Goal: Transaction & Acquisition: Purchase product/service

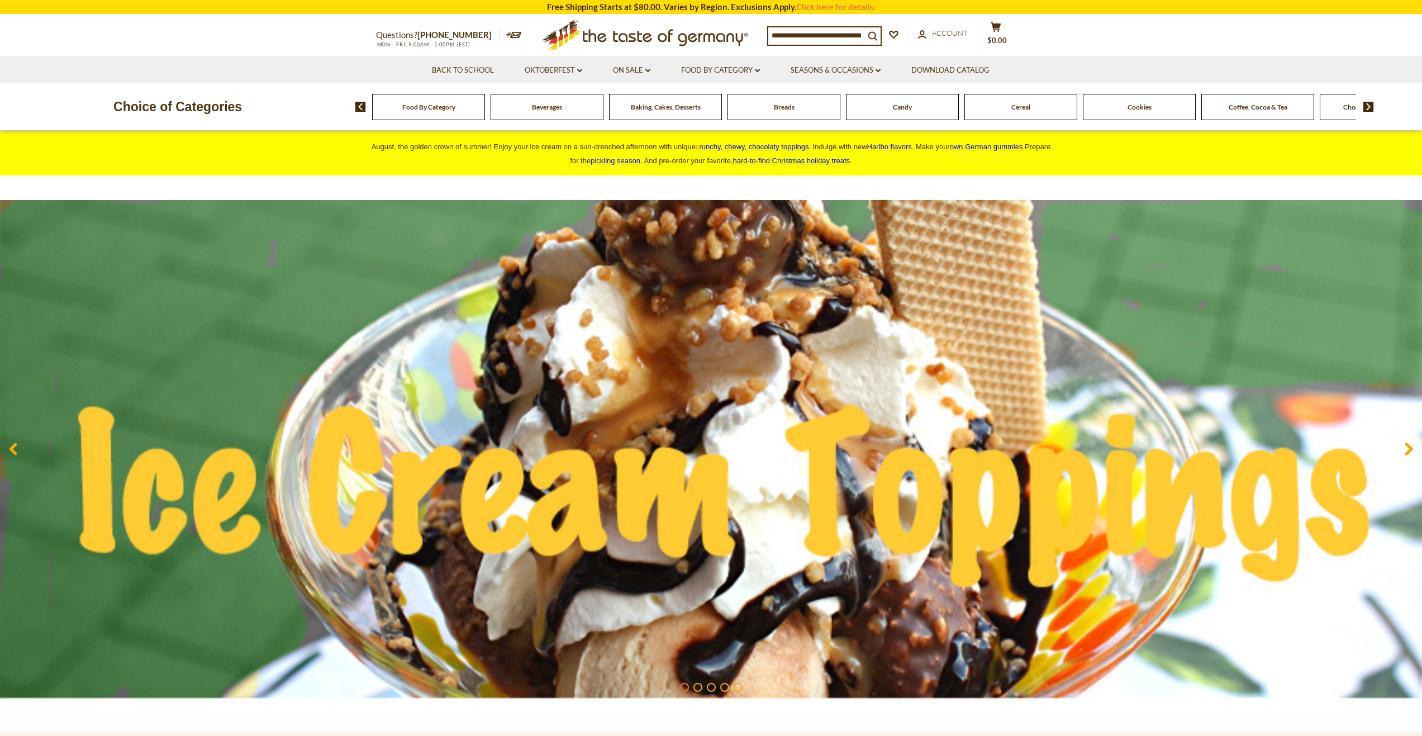
click at [1367, 105] on img at bounding box center [1368, 107] width 11 height 10
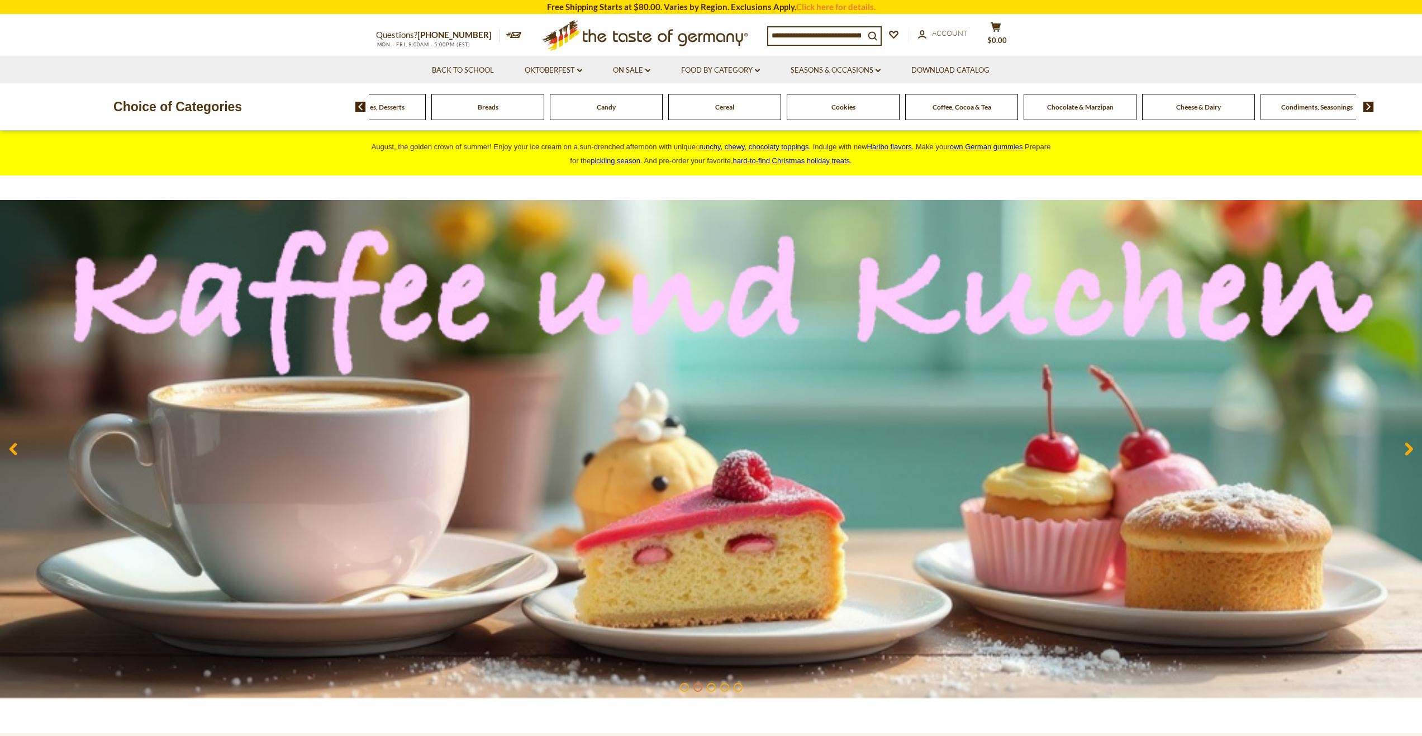
click at [1334, 109] on span "Condiments, Seasonings" at bounding box center [1317, 107] width 72 height 8
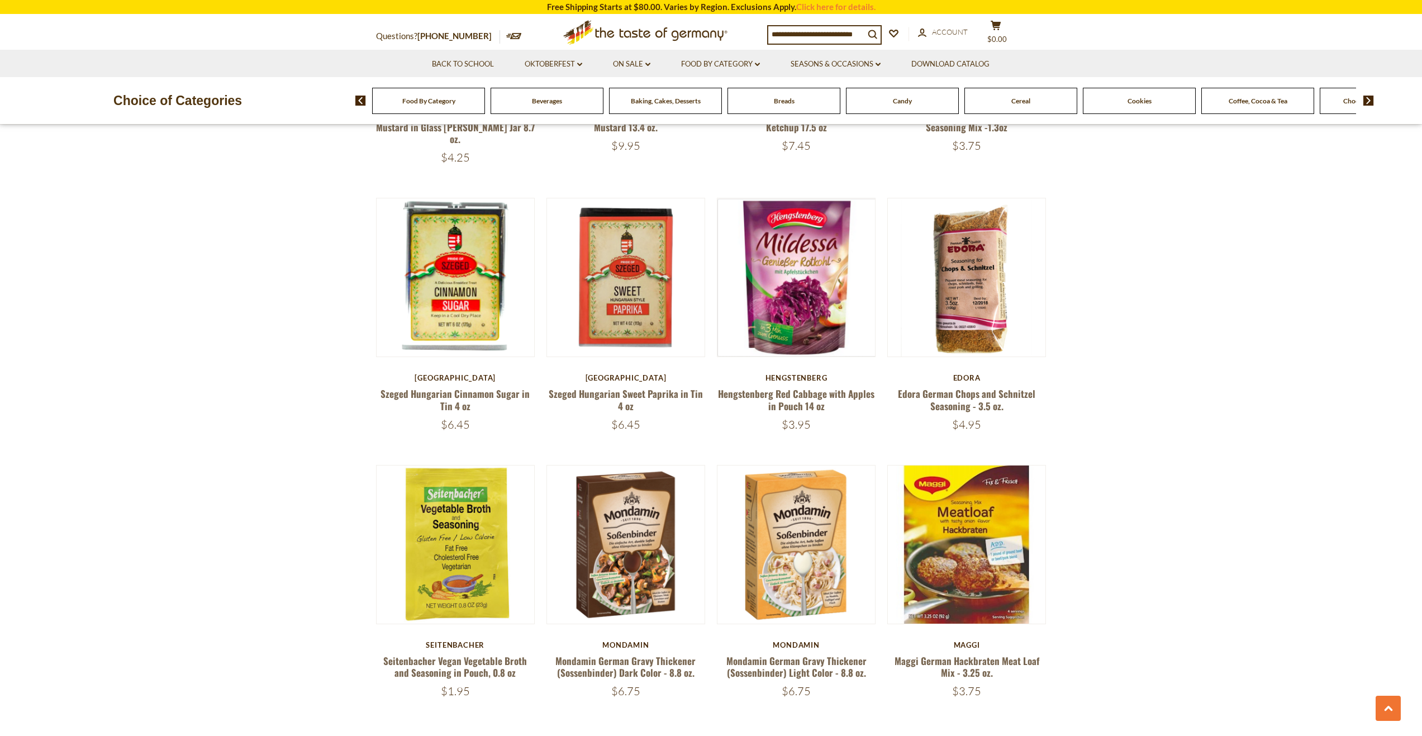
scroll to position [2345, 0]
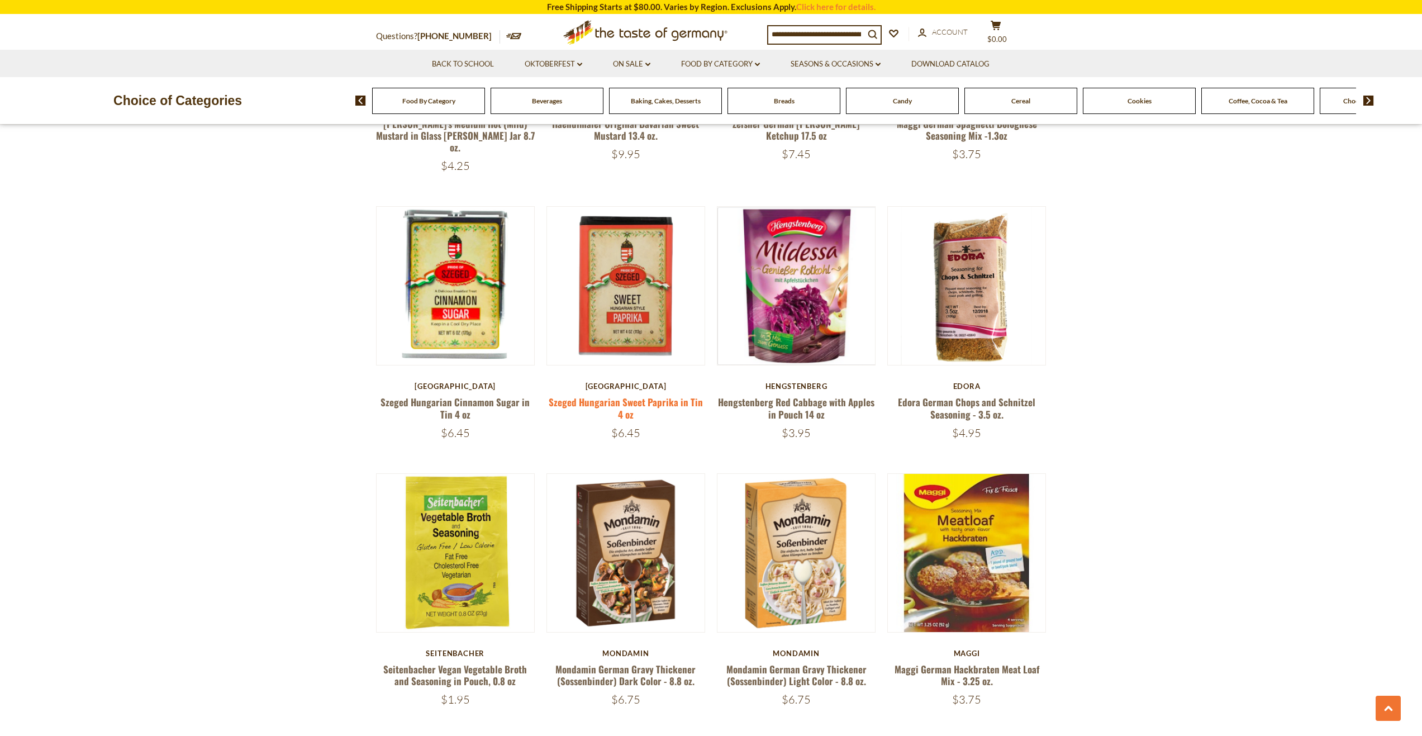
click at [640, 395] on link "Szeged Hungarian Sweet Paprika in Tin 4 oz" at bounding box center [626, 408] width 154 height 26
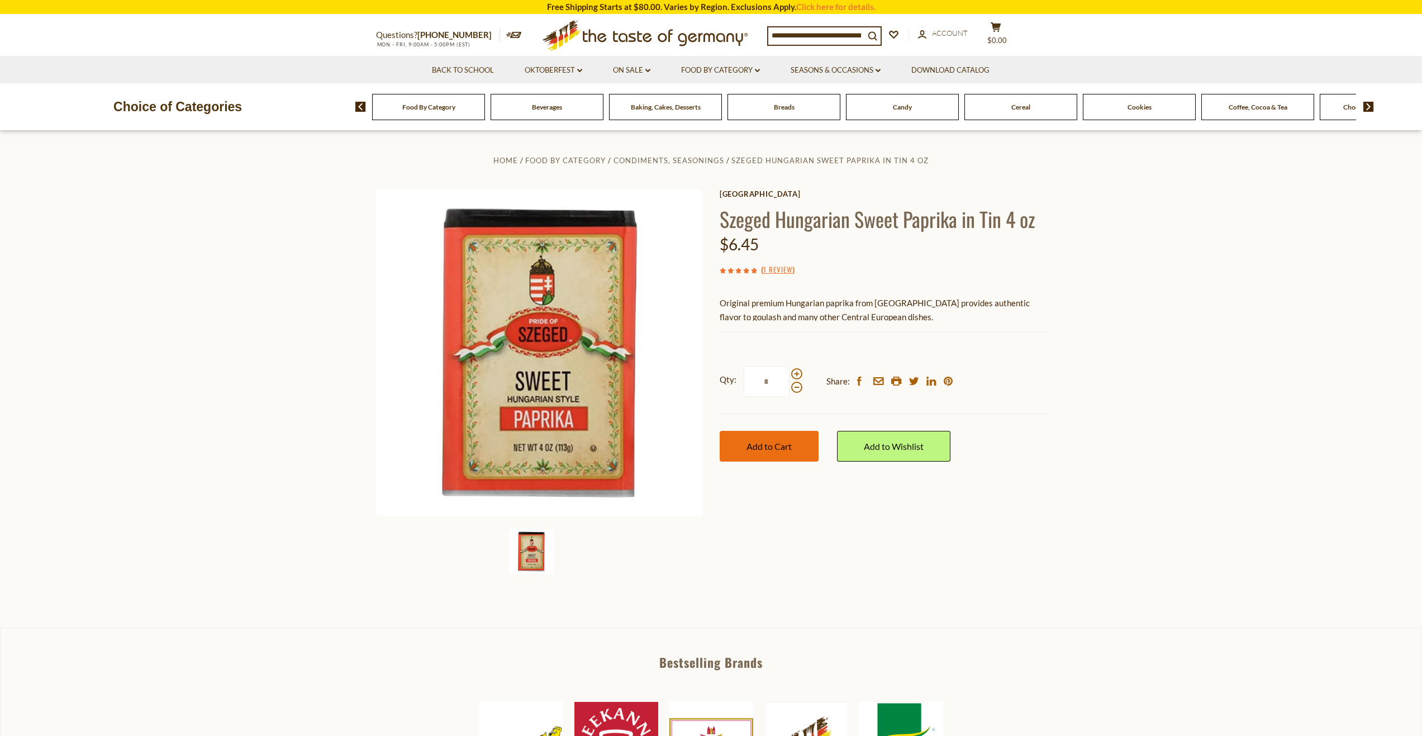
click at [760, 449] on span "Add to Cart" at bounding box center [768, 446] width 45 height 11
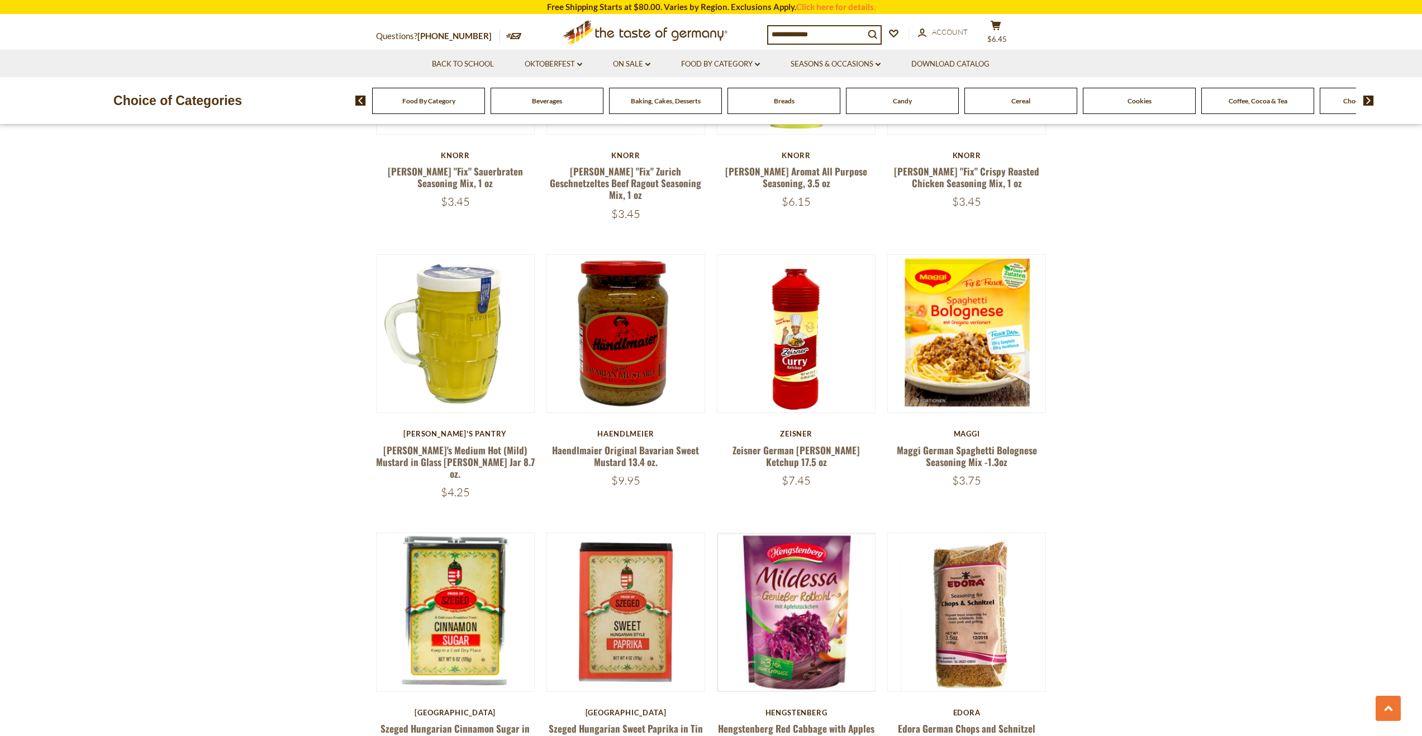
scroll to position [2010, 0]
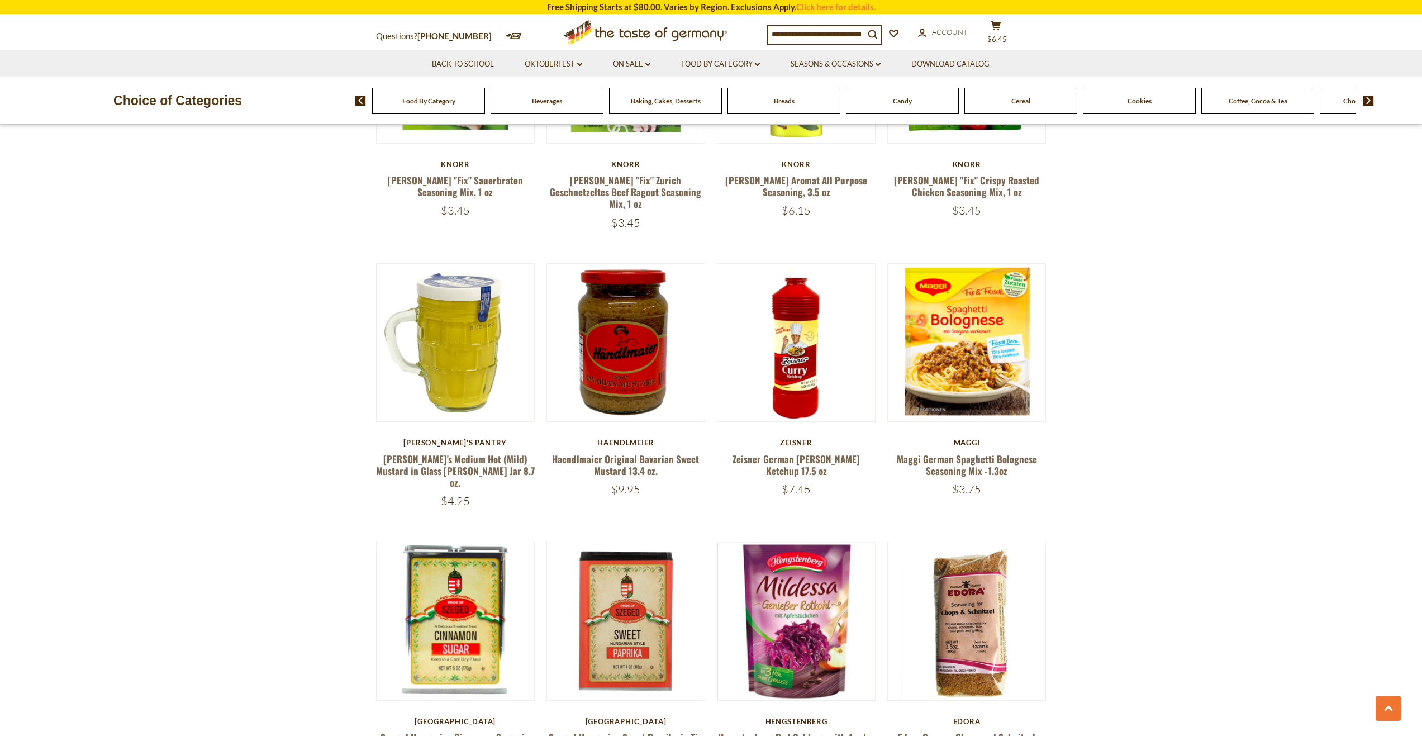
click at [808, 33] on input at bounding box center [816, 34] width 96 height 16
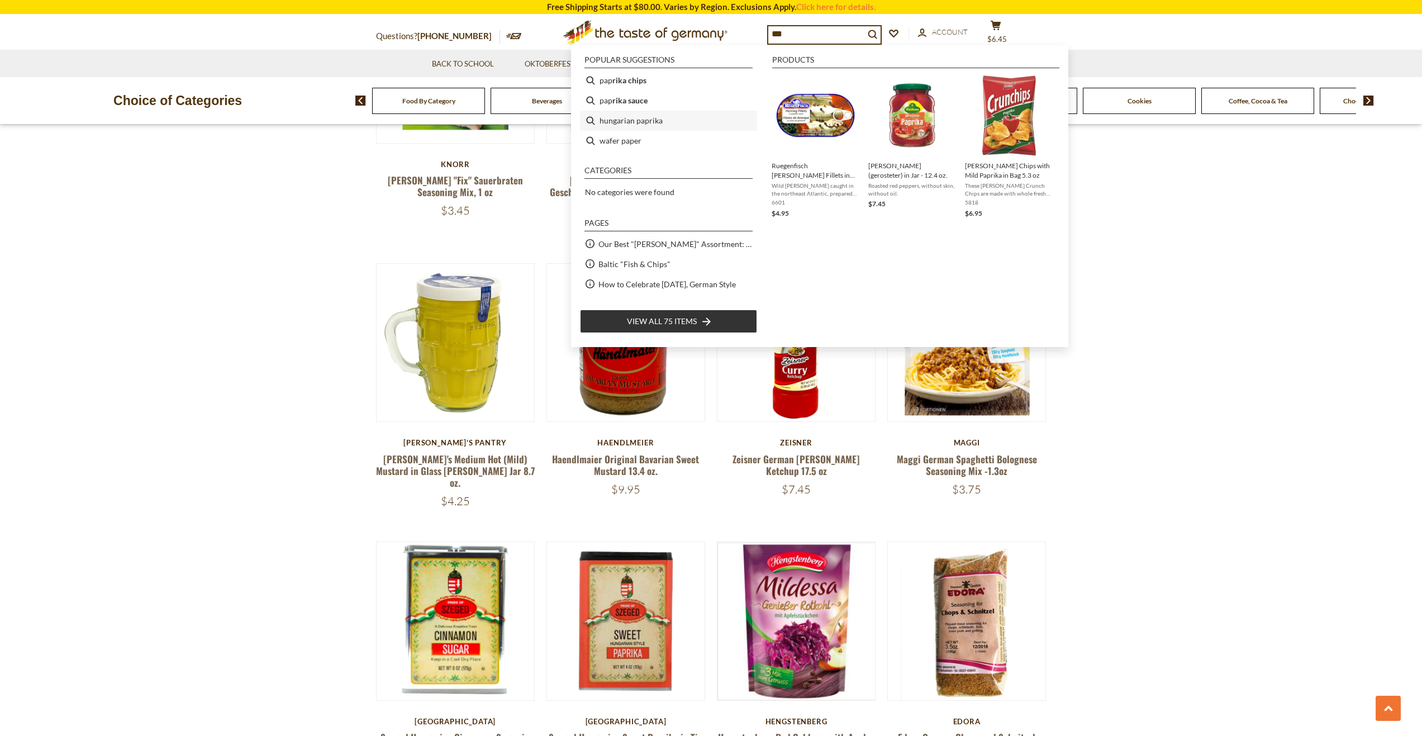
click at [645, 120] on li "hungarian paprika" at bounding box center [668, 121] width 177 height 20
type input "**********"
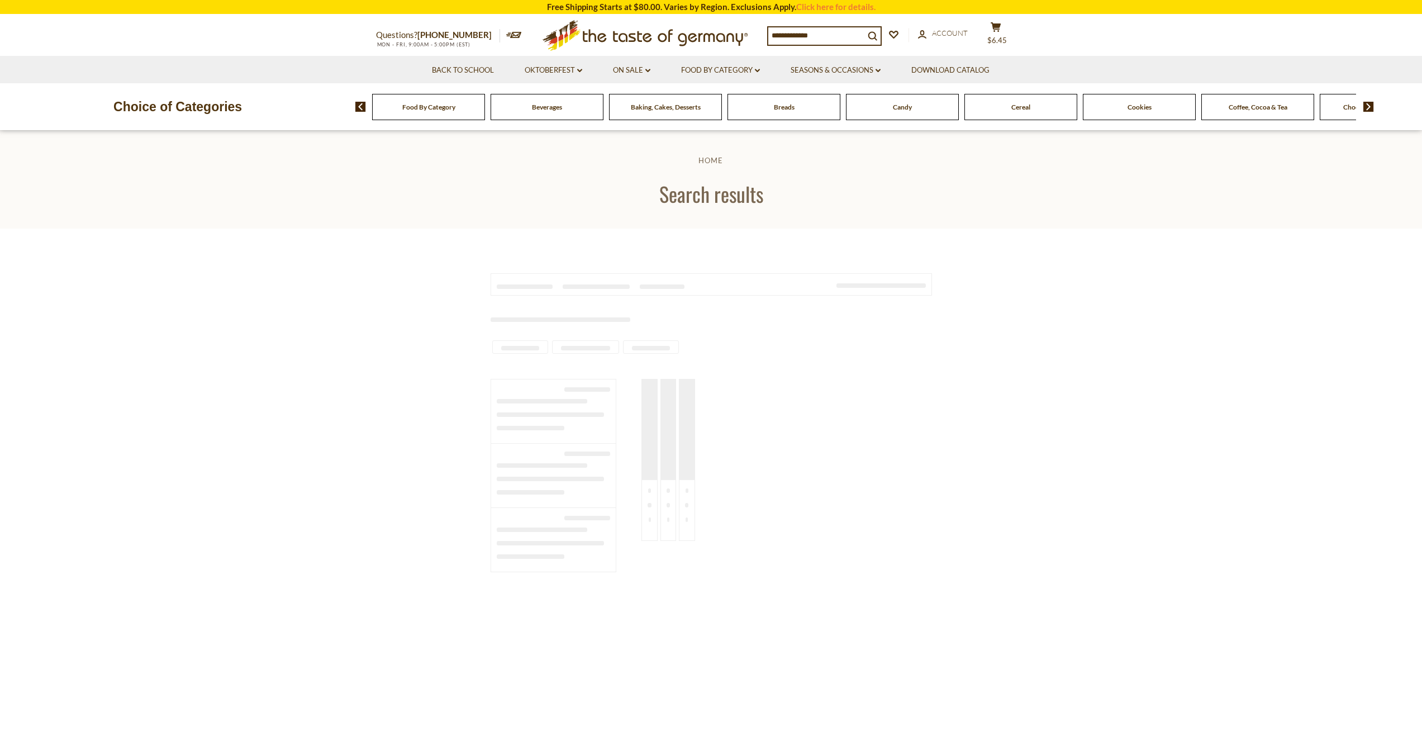
type input "**********"
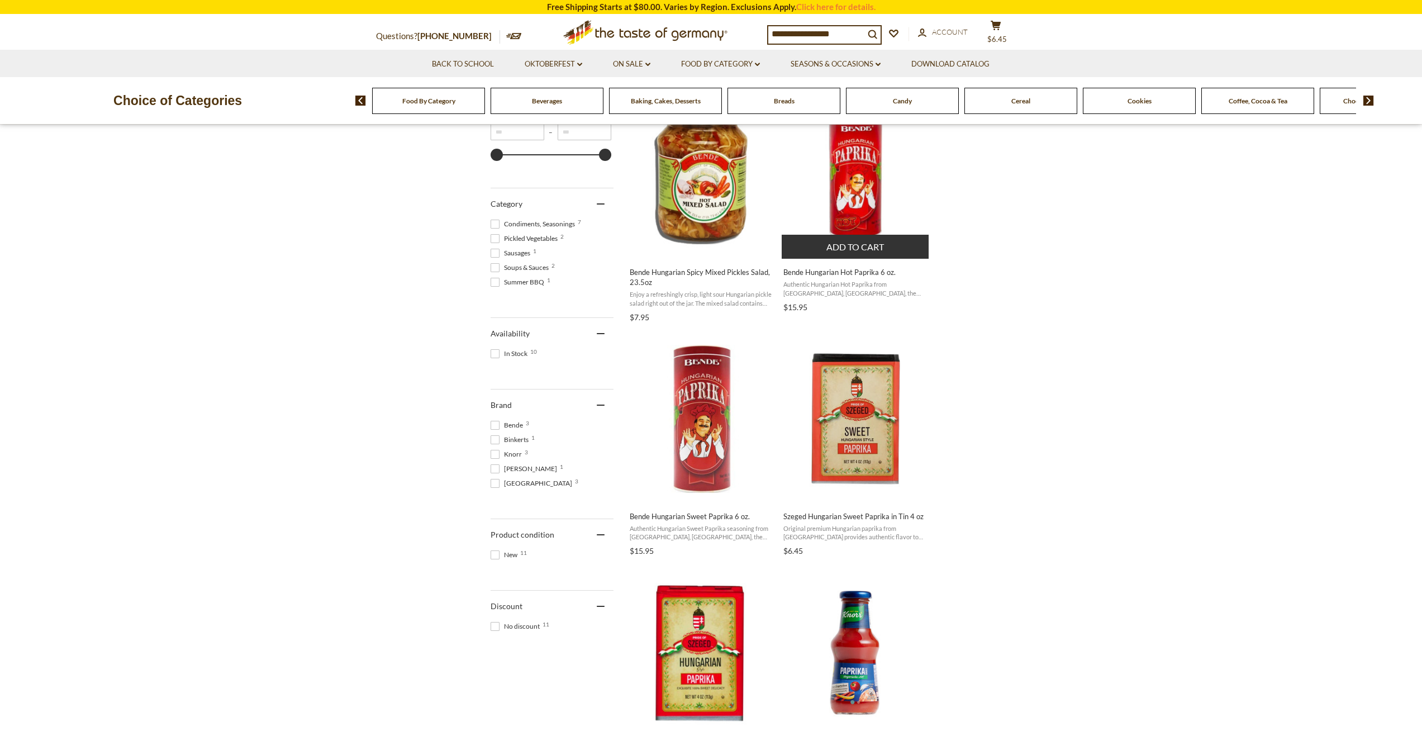
scroll to position [279, 0]
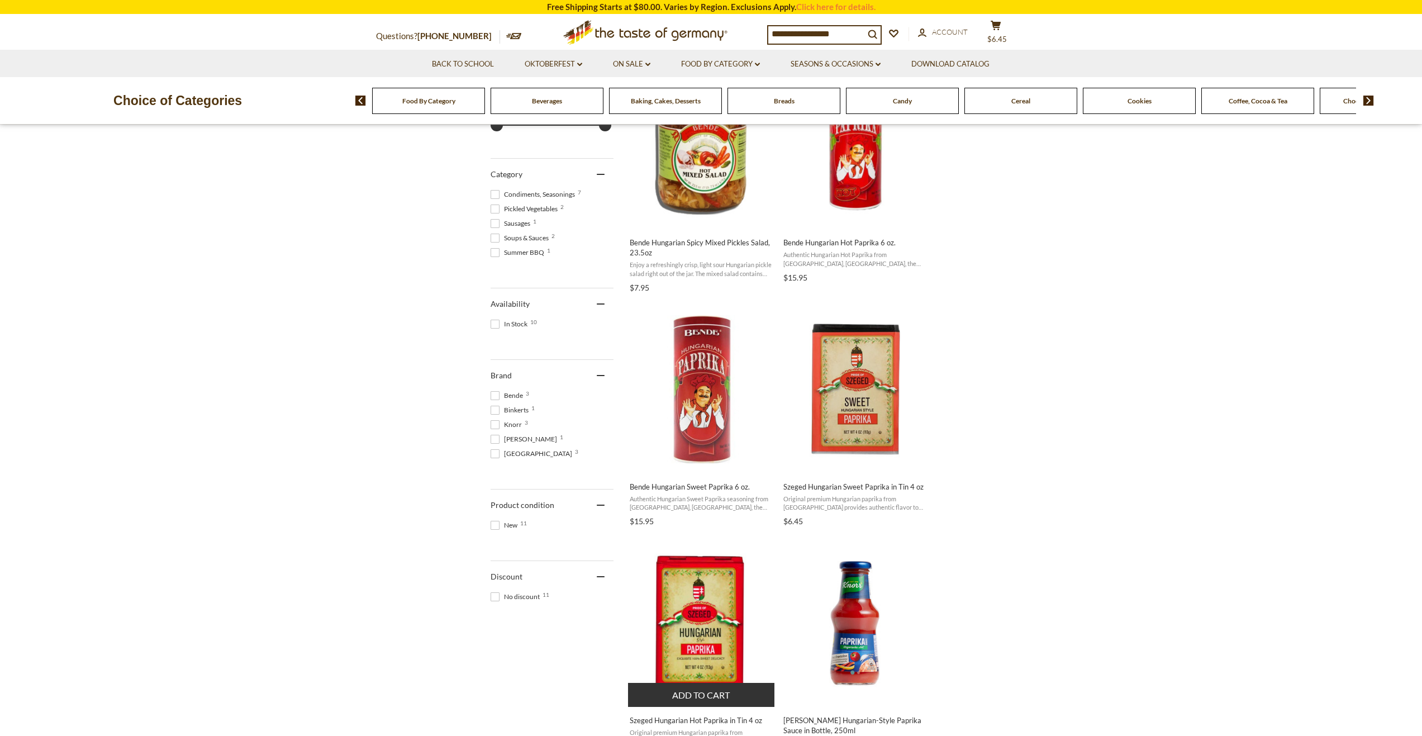
click at [700, 592] on img "Szeged Hungarian Hot Paprika in Tin 4 oz" at bounding box center [702, 623] width 148 height 148
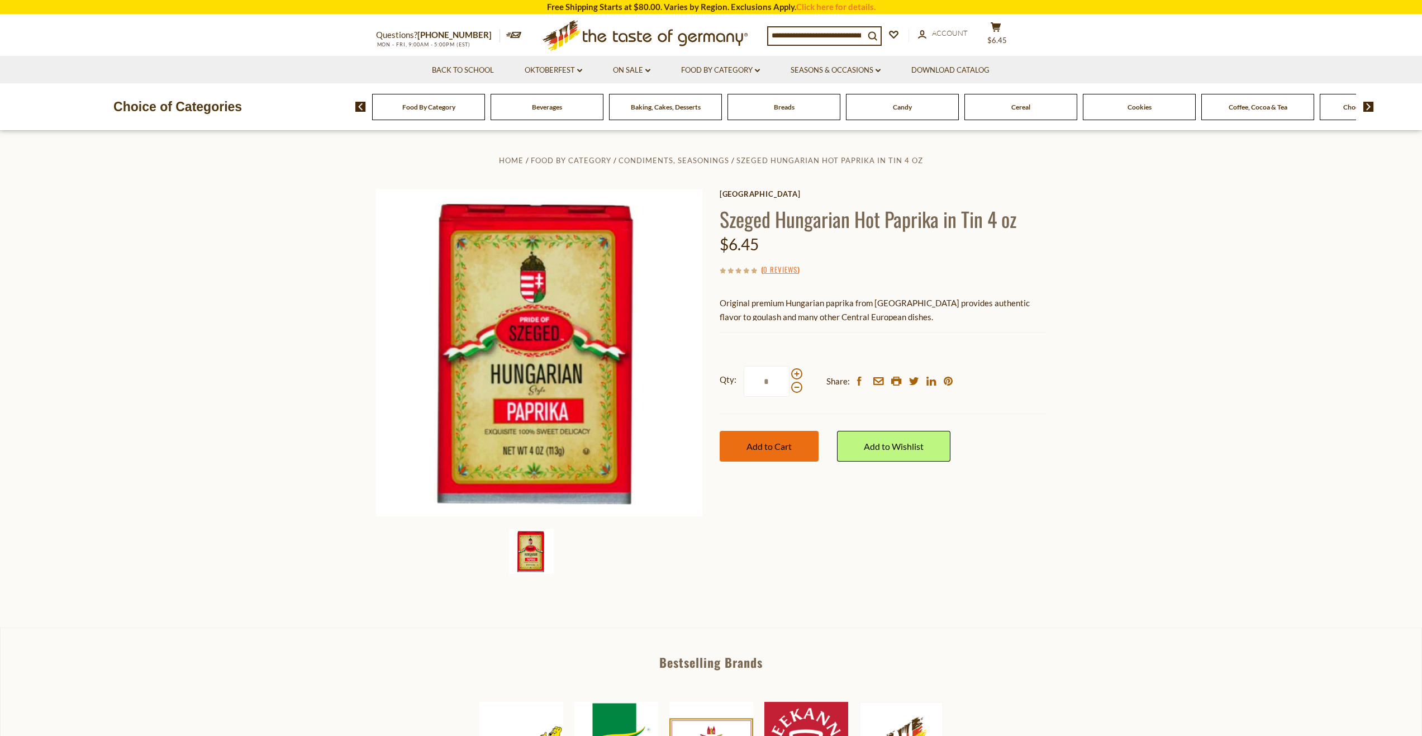
click at [751, 459] on button "Add to Cart" at bounding box center [769, 446] width 99 height 31
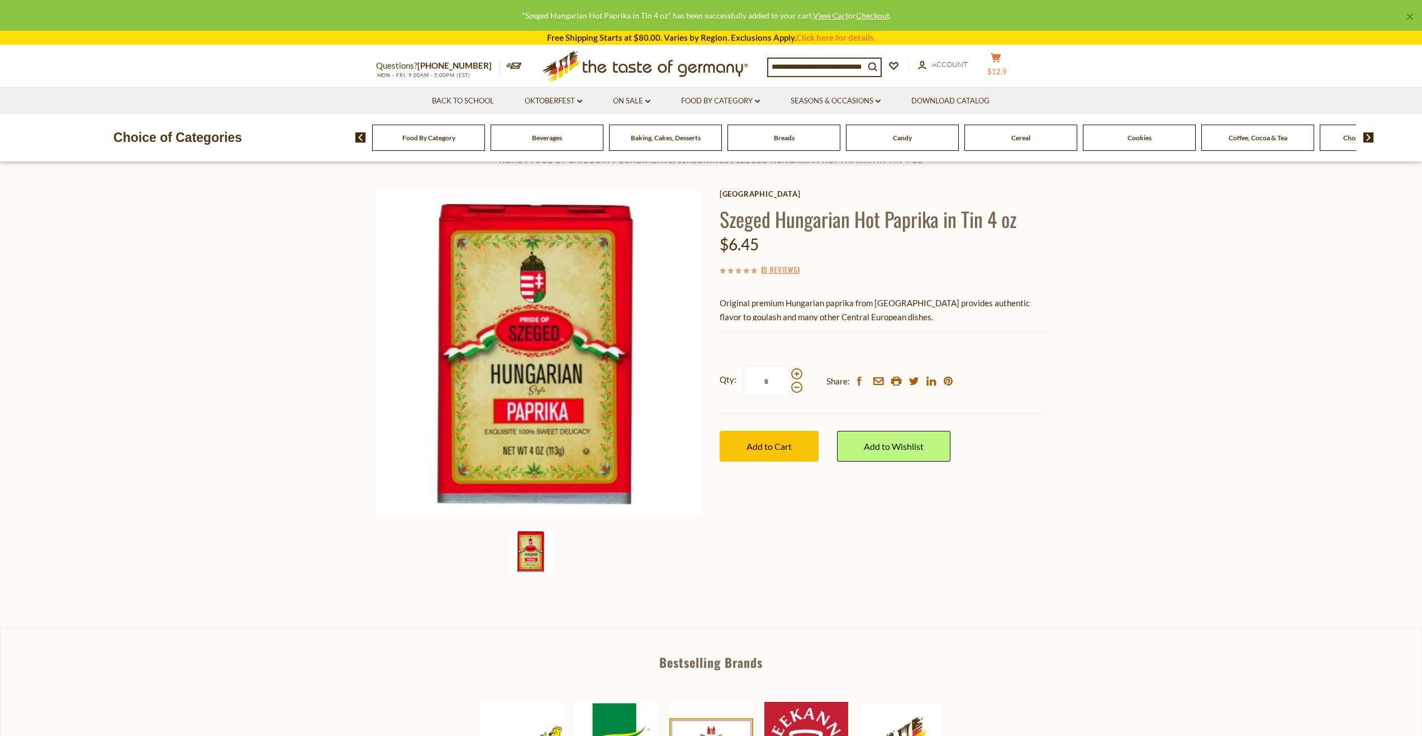
click at [1001, 67] on button "cart $12.9" at bounding box center [996, 67] width 34 height 28
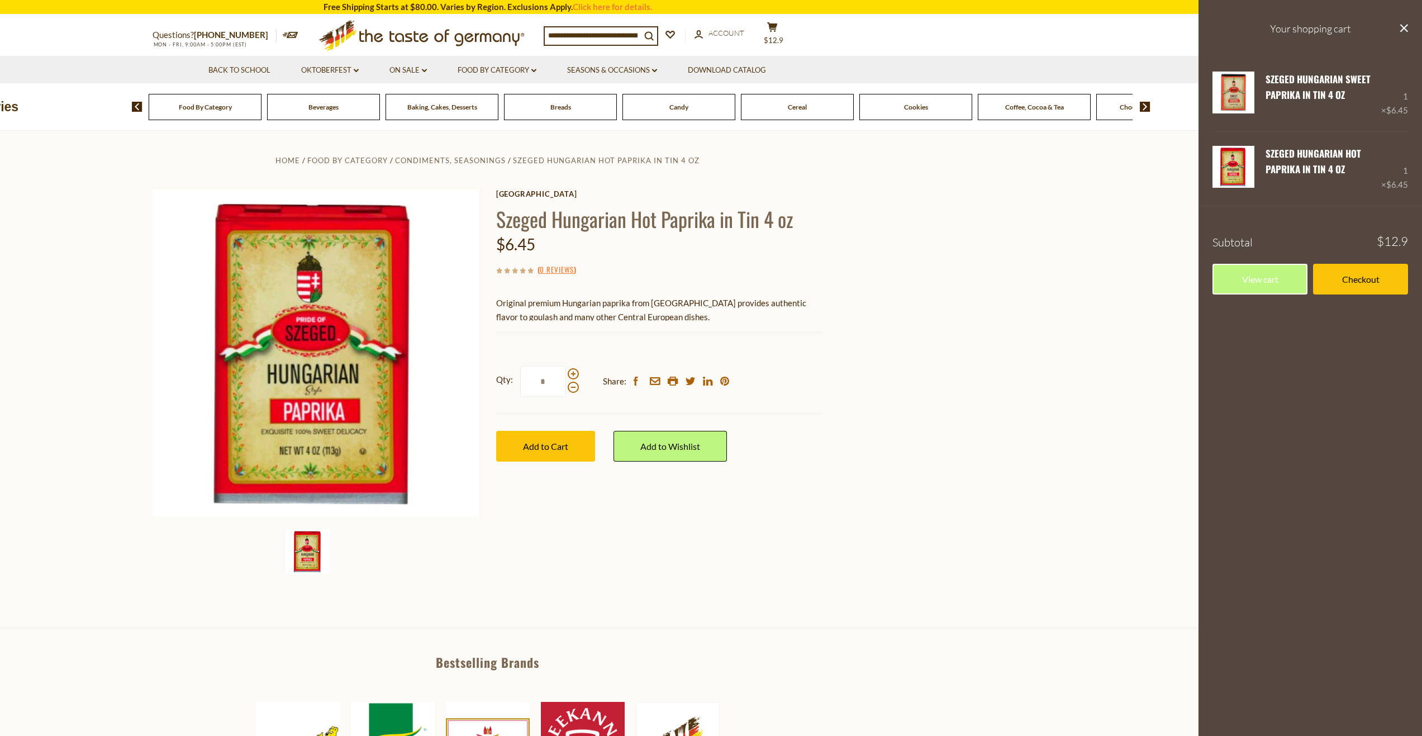
click at [611, 32] on input at bounding box center [593, 35] width 96 height 16
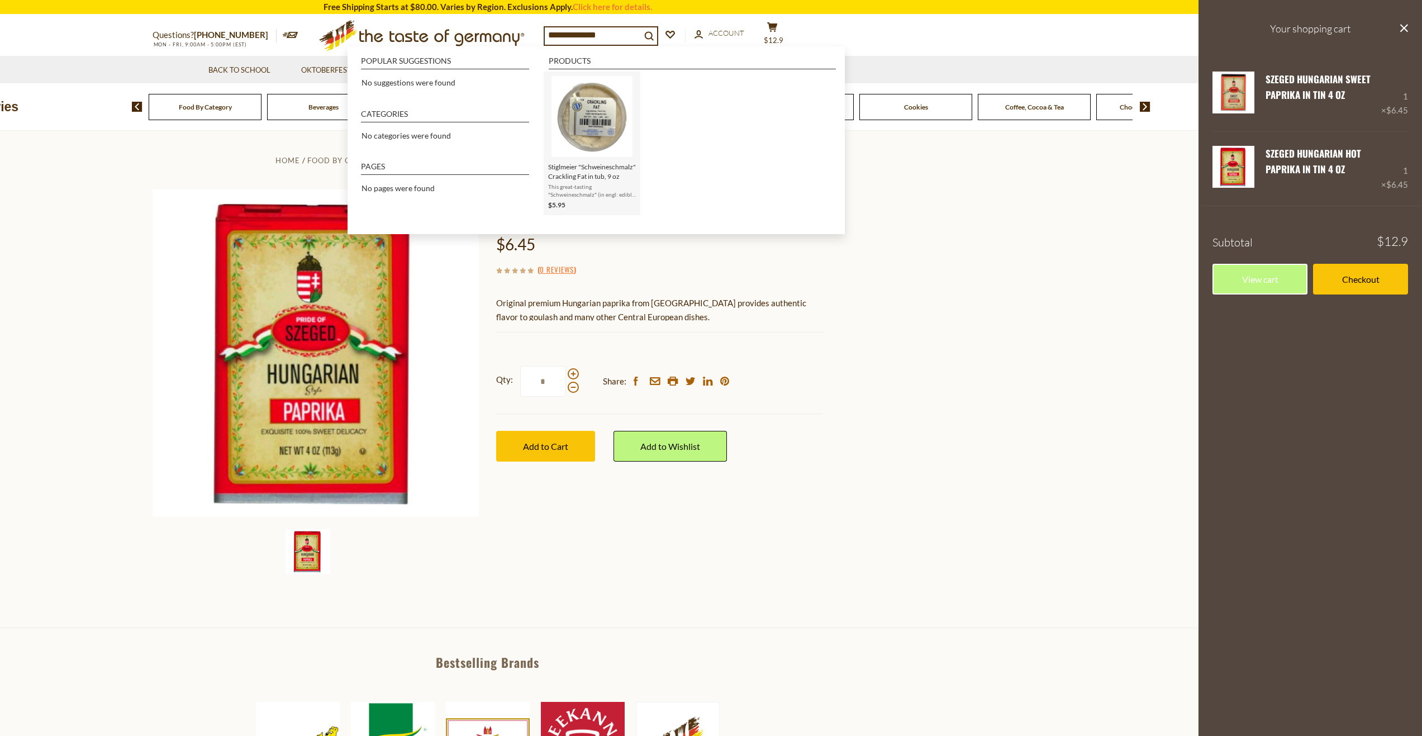
type input "**********"
click at [563, 172] on span "Stiglmeier "Schweineschmalz" Crackling Fat in tub, 9 oz" at bounding box center [592, 171] width 88 height 19
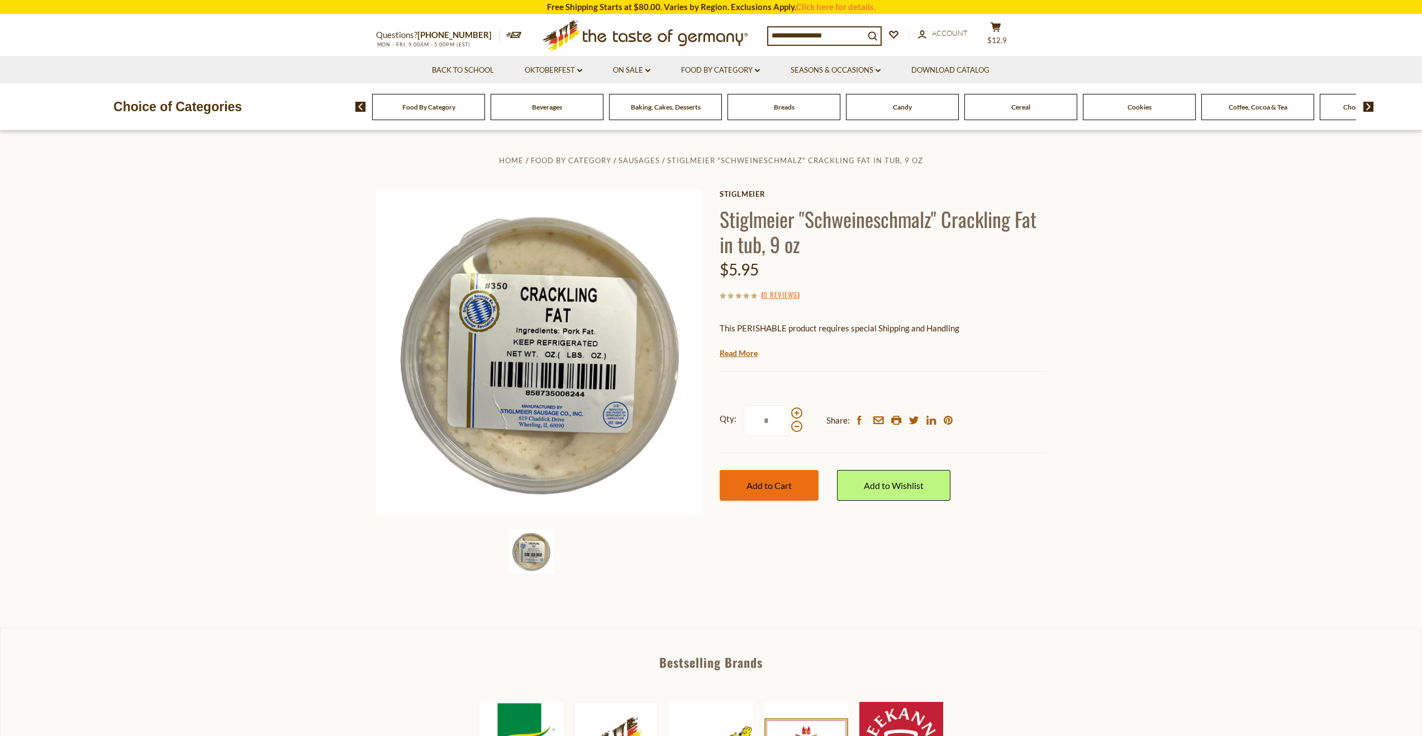
click at [787, 492] on button "Add to Cart" at bounding box center [769, 485] width 99 height 31
click at [1006, 40] on span "$32.85" at bounding box center [997, 40] width 24 height 9
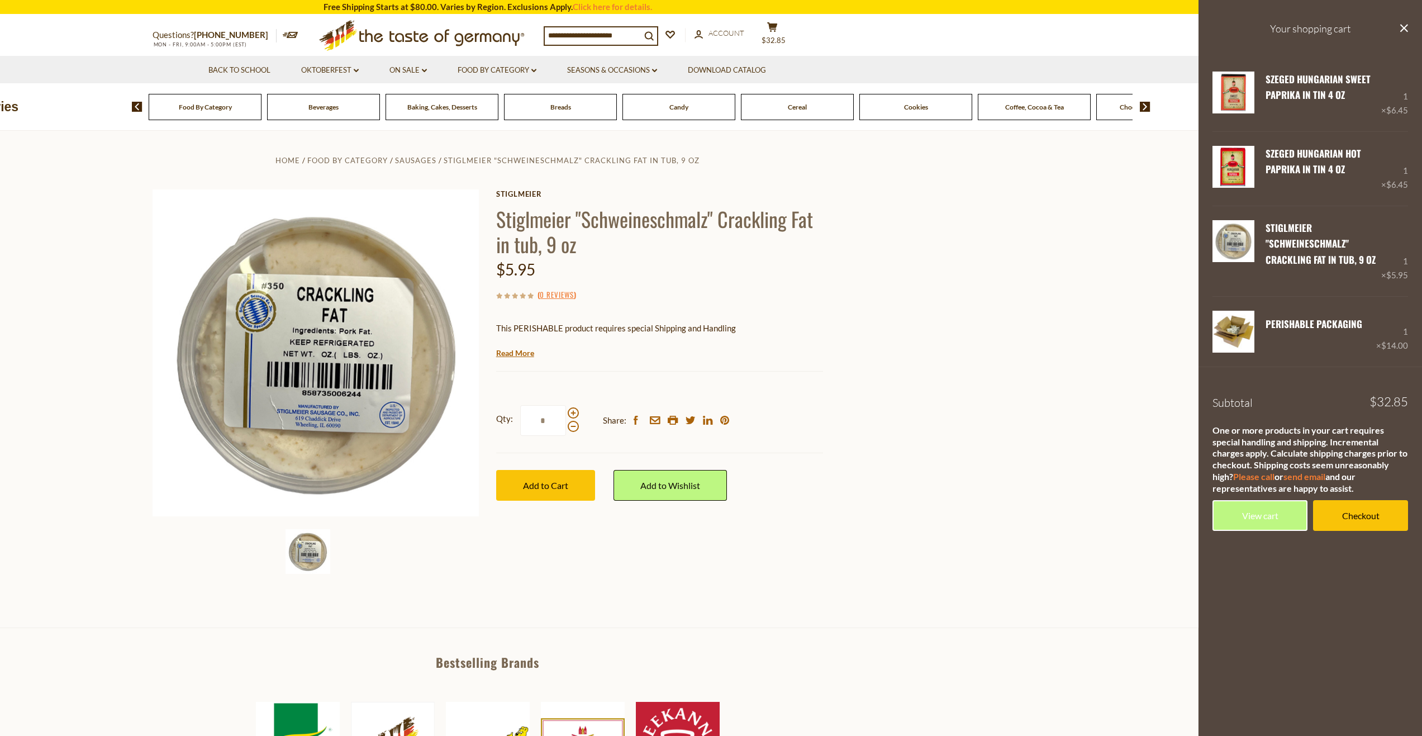
click at [1143, 110] on img at bounding box center [1145, 107] width 11 height 10
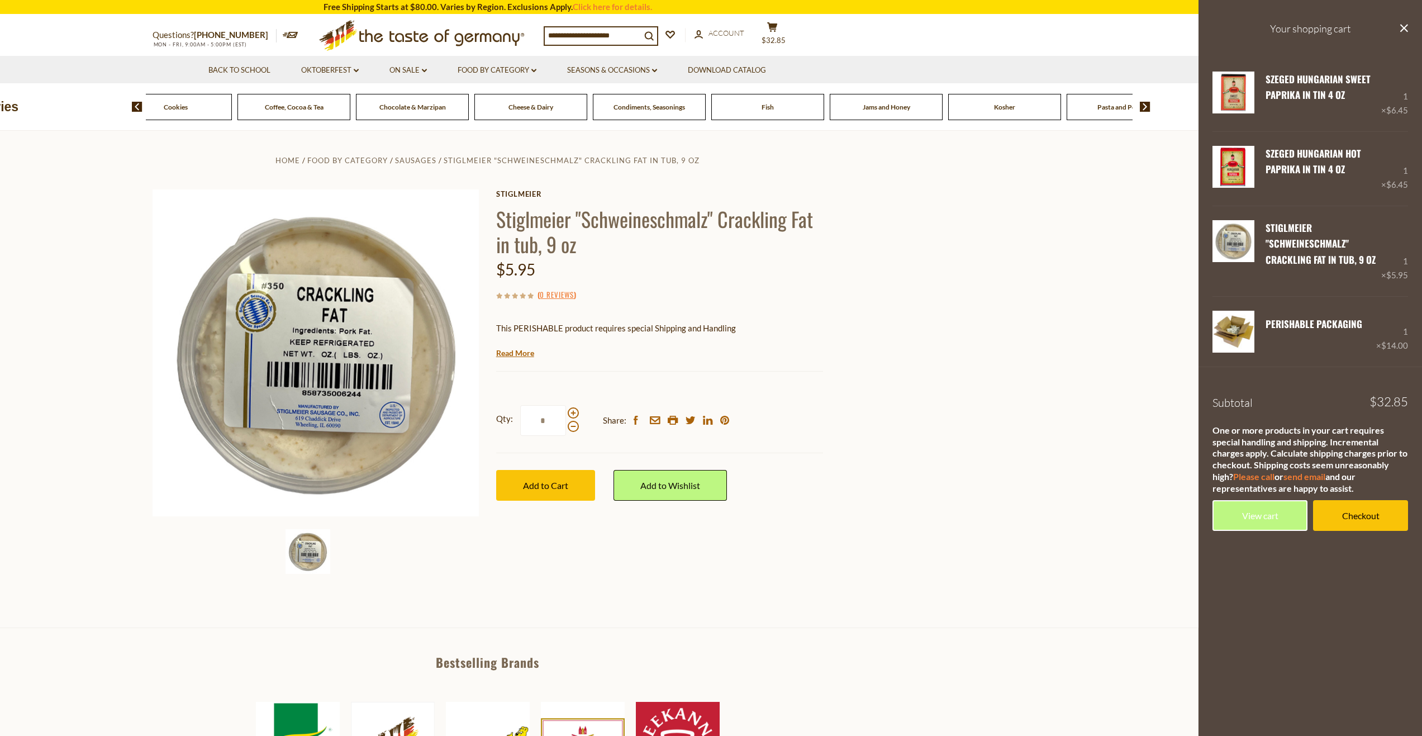
click at [1143, 110] on img at bounding box center [1145, 107] width 11 height 10
click at [1034, 111] on span "Sausages" at bounding box center [1034, 107] width 26 height 8
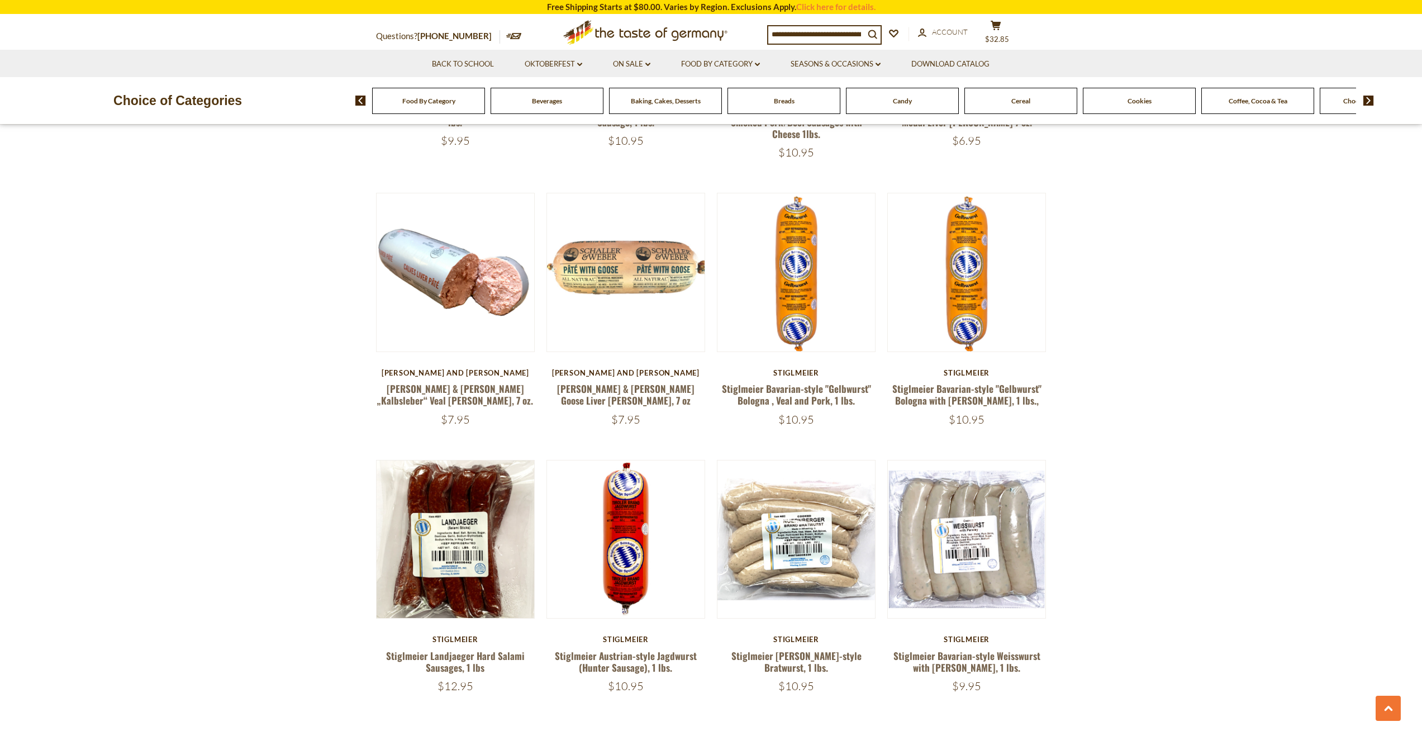
scroll to position [2402, 0]
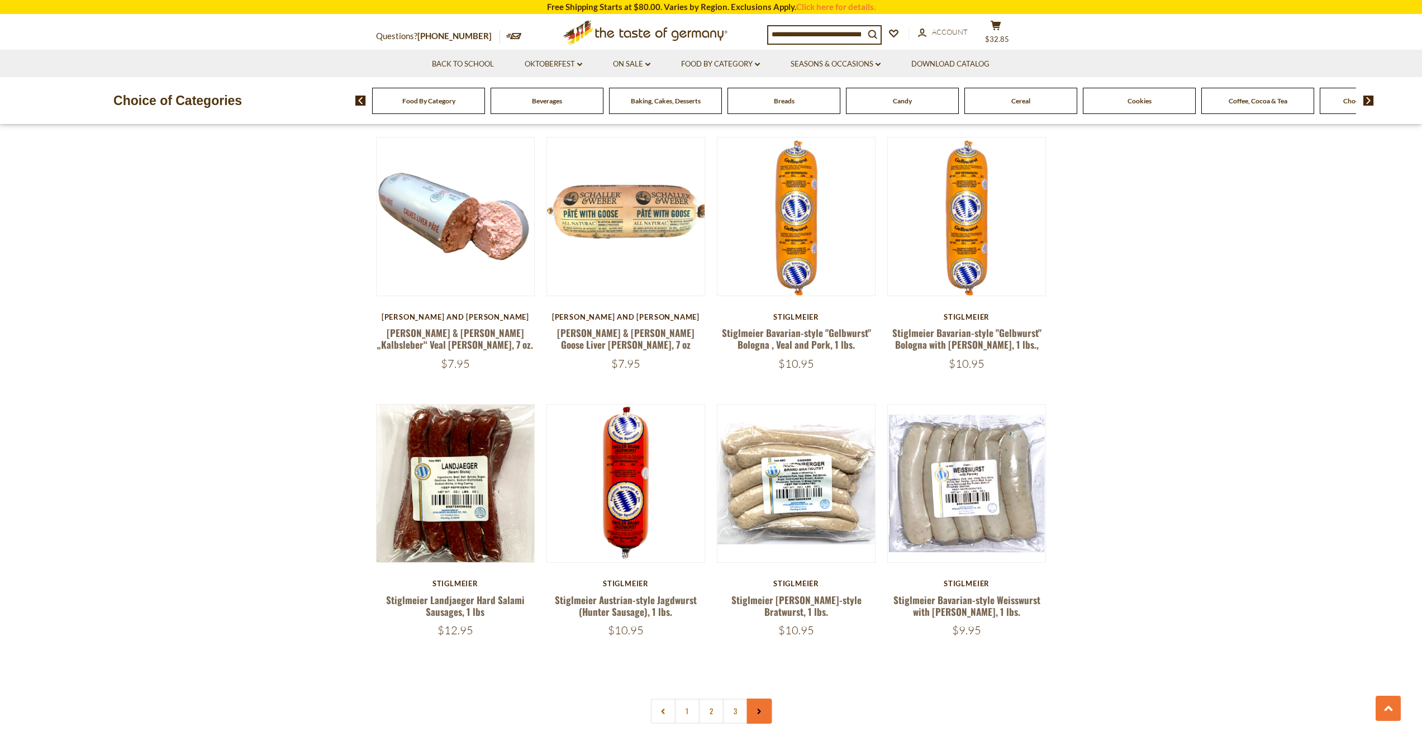
click at [768, 698] on link at bounding box center [758, 710] width 25 height 25
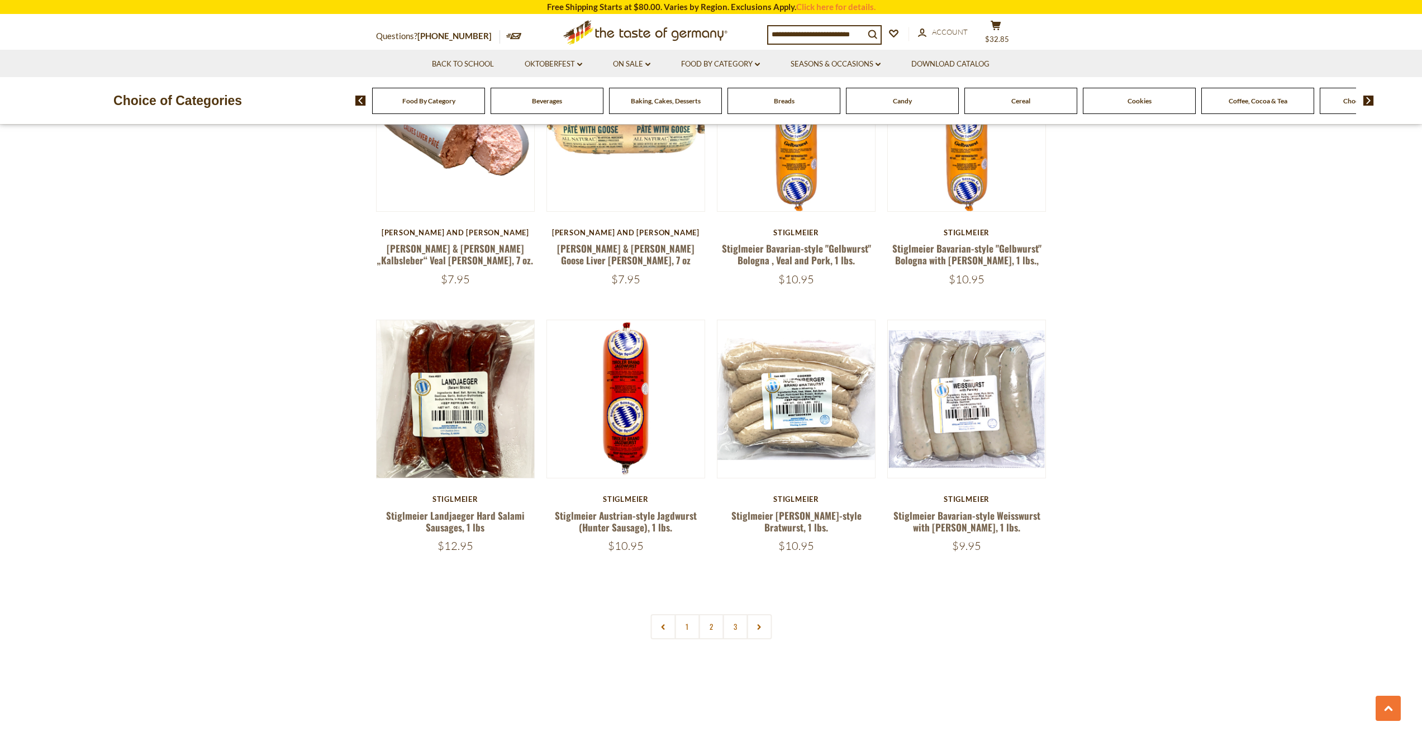
scroll to position [2514, 0]
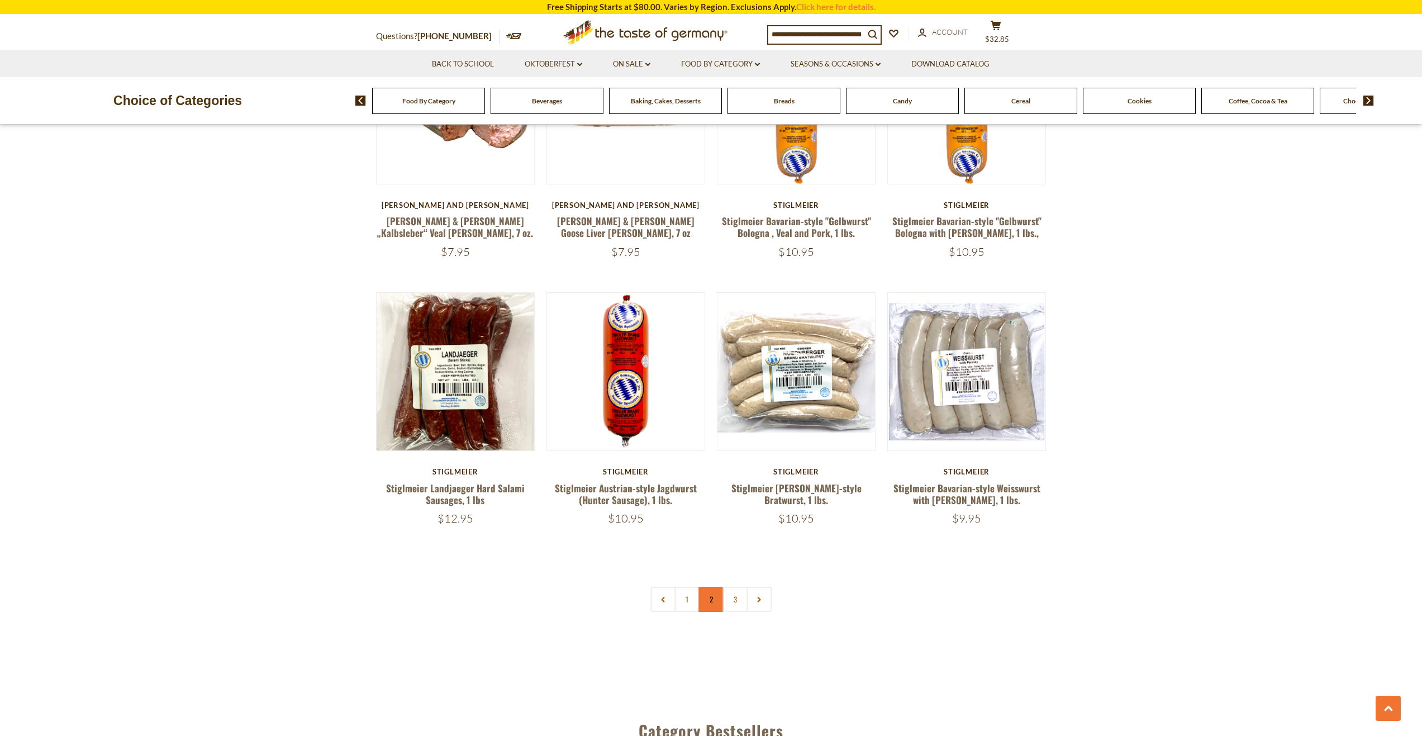
click at [713, 587] on link "2" at bounding box center [710, 599] width 25 height 25
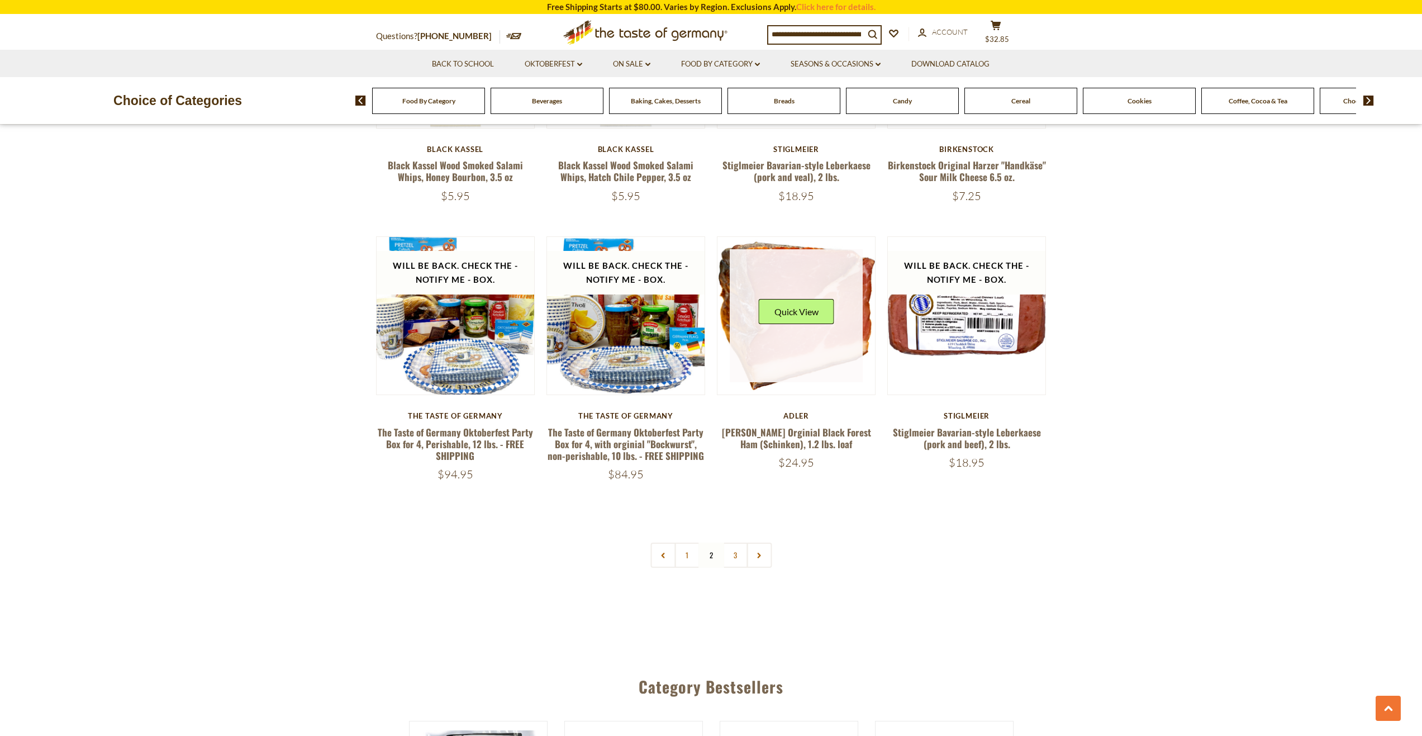
scroll to position [2571, 0]
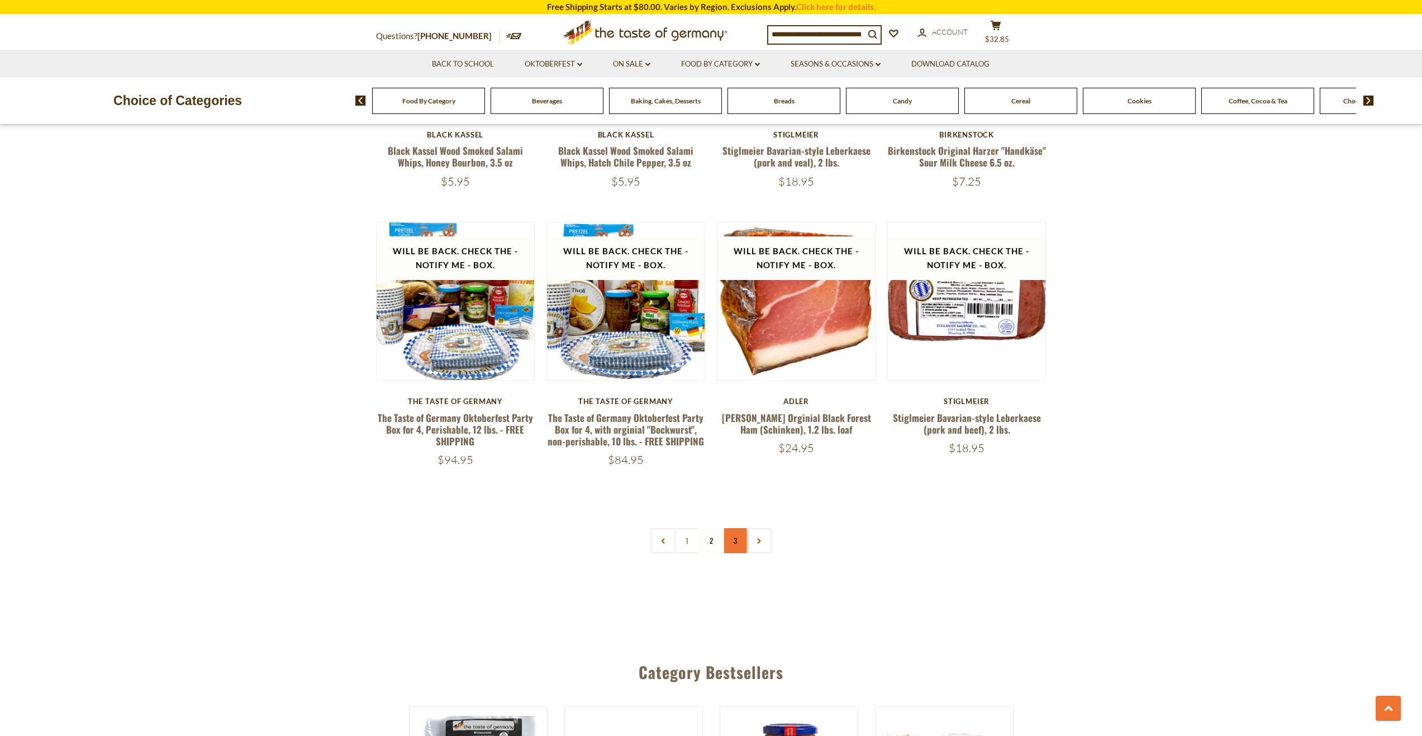
click at [731, 528] on link "3" at bounding box center [734, 540] width 25 height 25
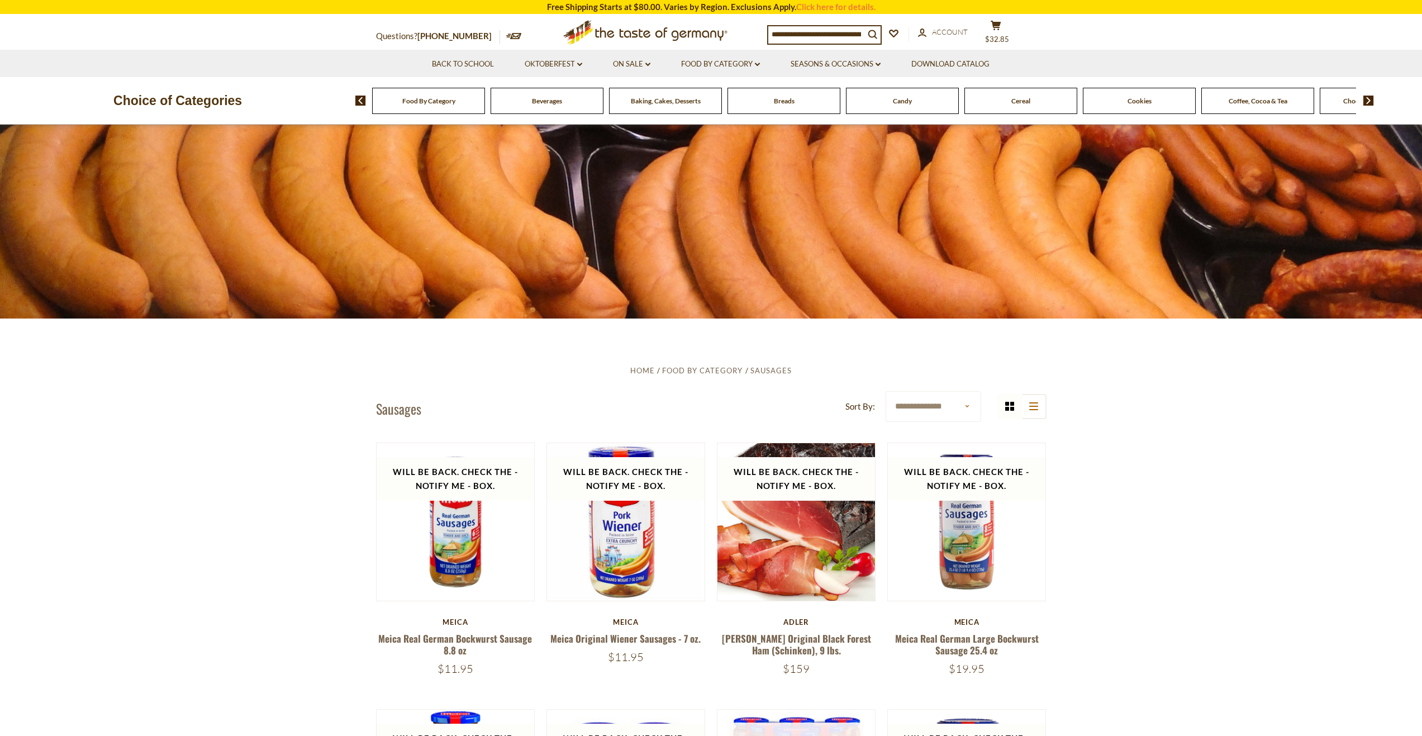
scroll to position [0, 0]
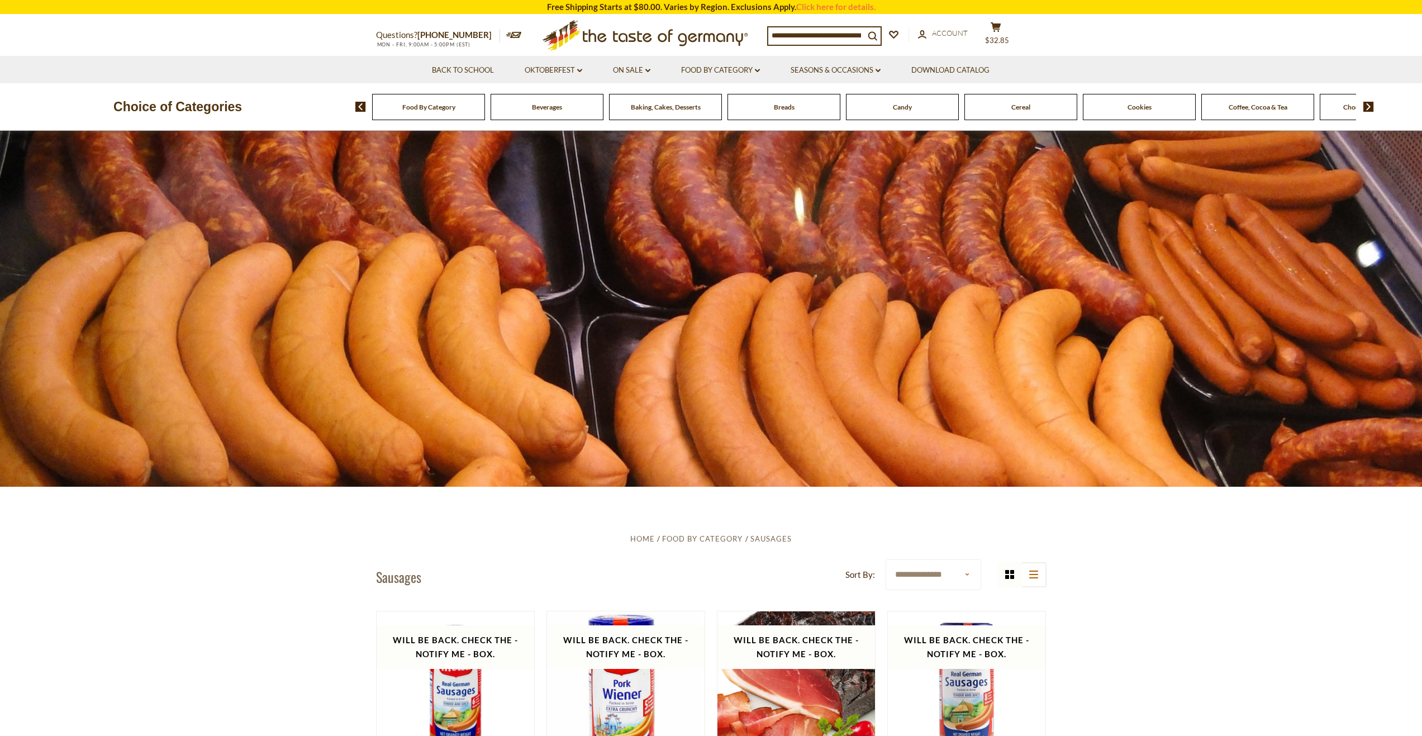
click at [1375, 112] on div "Food By Category [GEOGRAPHIC_DATA] Baking, Cakes, Desserts Breads Candy Cereal …" at bounding box center [888, 106] width 1067 height 27
click at [1368, 110] on img at bounding box center [1368, 107] width 11 height 10
click at [1309, 111] on span "Condiments, Seasonings" at bounding box center [1317, 107] width 72 height 8
